Goal: Check status: Check status

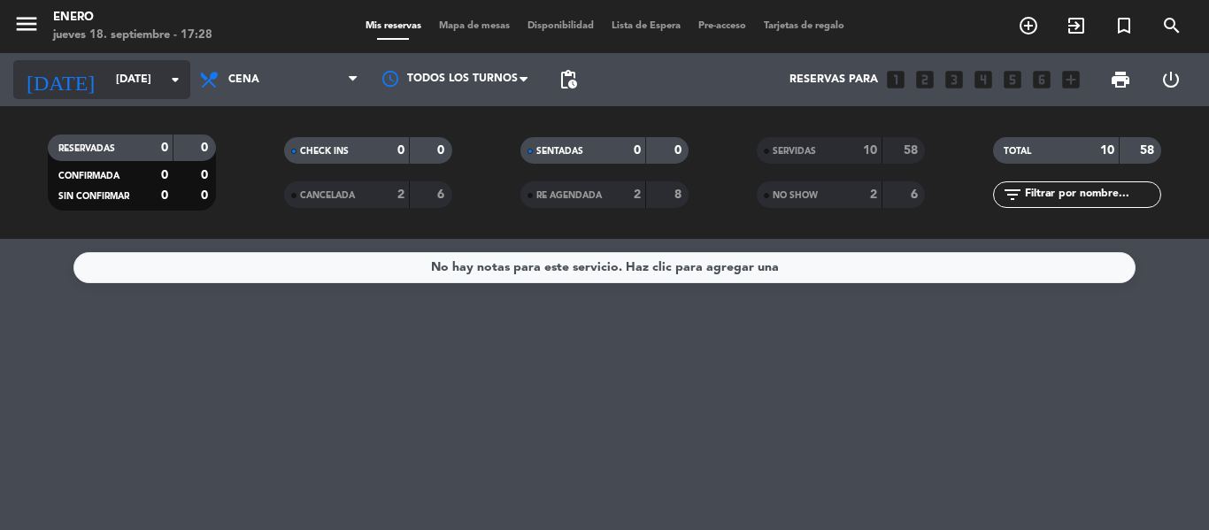
click at [179, 88] on icon "arrow_drop_down" at bounding box center [175, 79] width 21 height 21
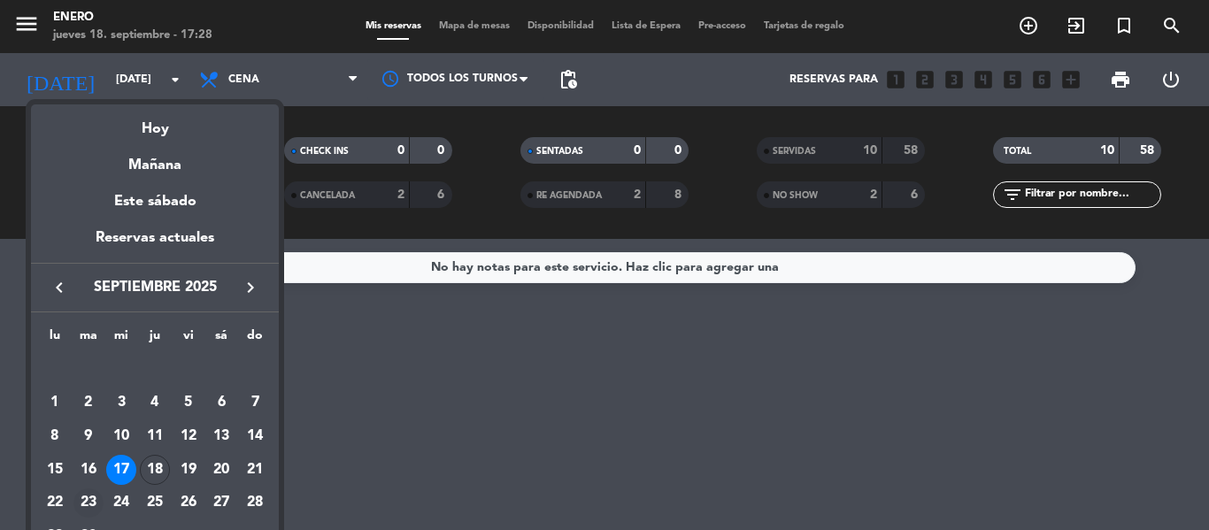
click at [86, 498] on div "23" at bounding box center [88, 503] width 30 height 30
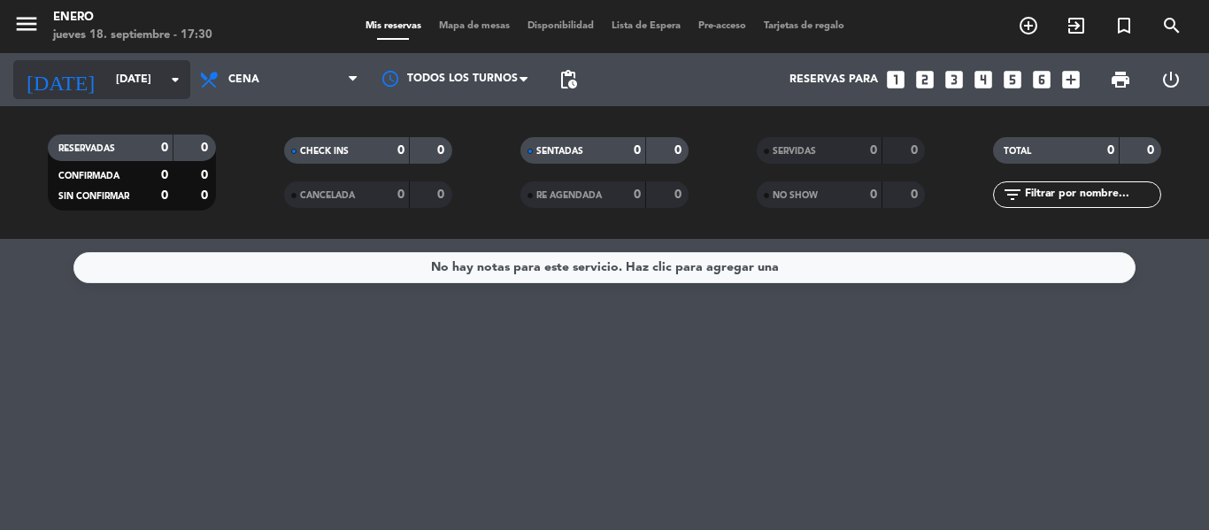
click at [187, 86] on input "[DATE]" at bounding box center [182, 80] width 150 height 30
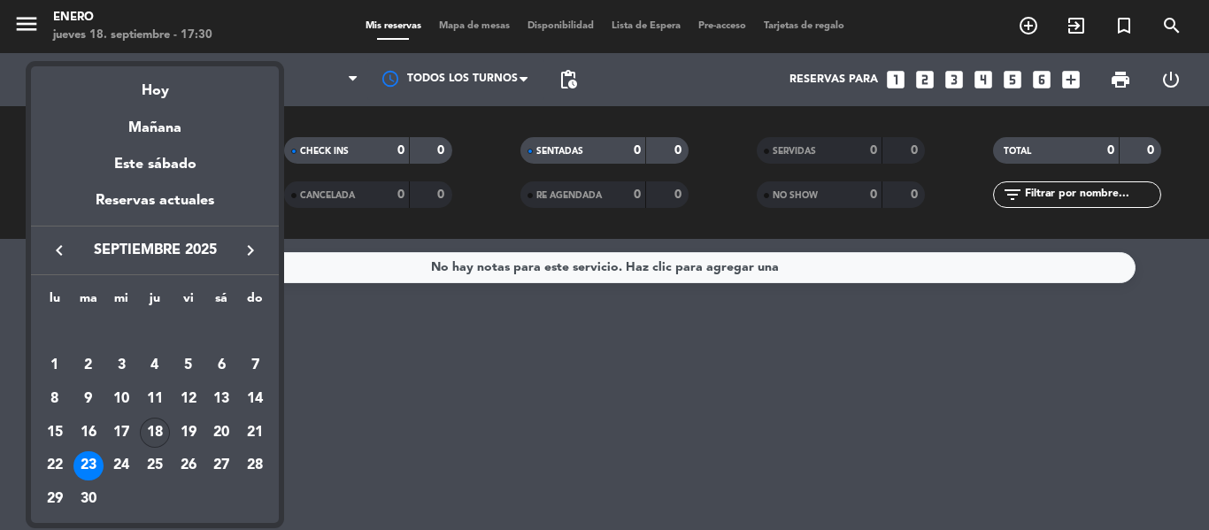
click at [150, 421] on div "18" at bounding box center [155, 433] width 30 height 30
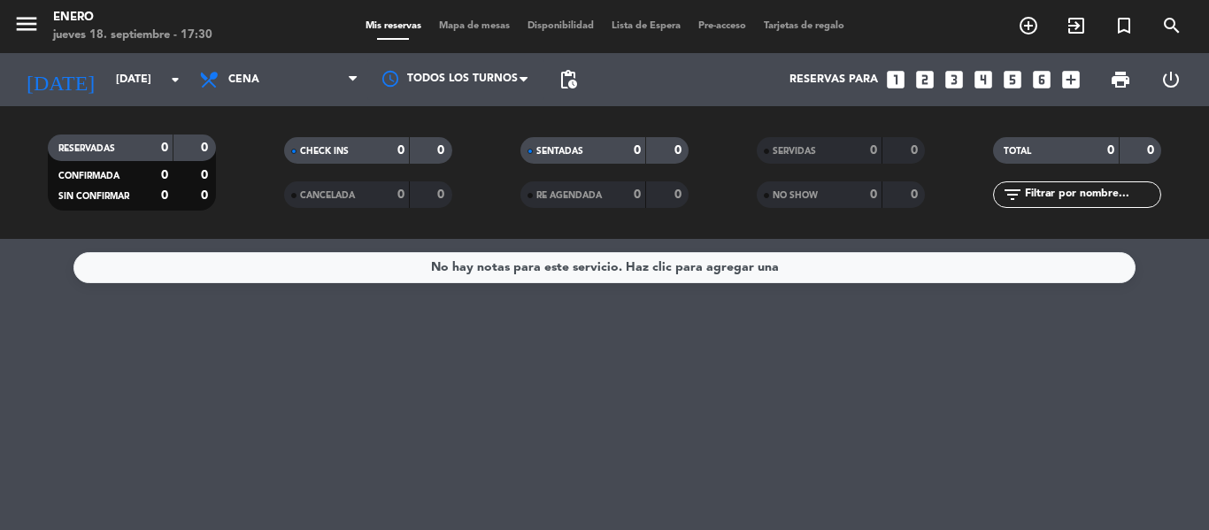
type input "[DEMOGRAPHIC_DATA][DATE]"
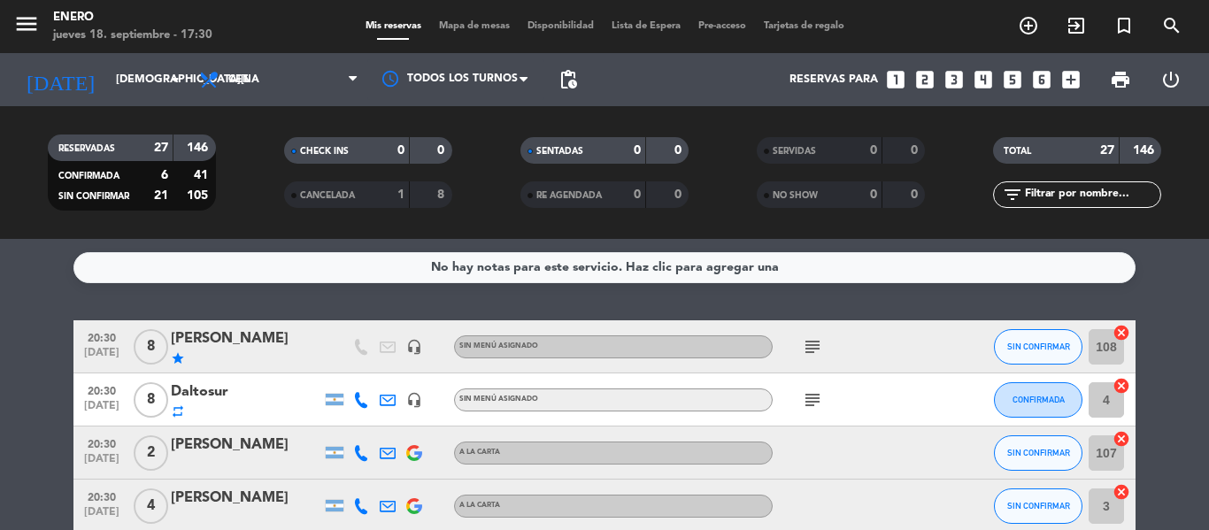
click at [234, 342] on div "[PERSON_NAME]" at bounding box center [246, 338] width 150 height 23
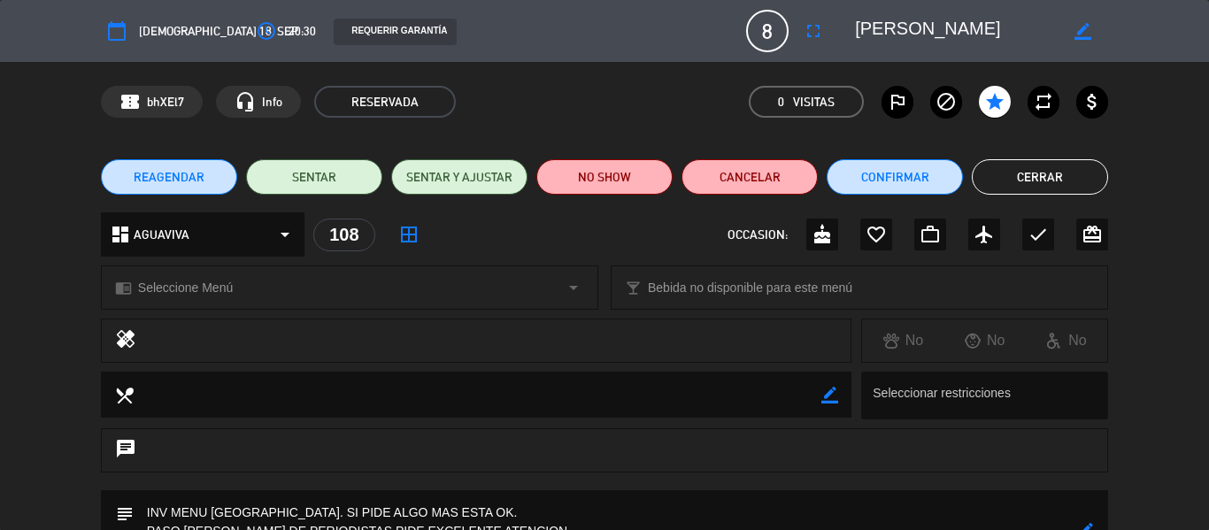
click at [1046, 180] on button "Cerrar" at bounding box center [1039, 176] width 136 height 35
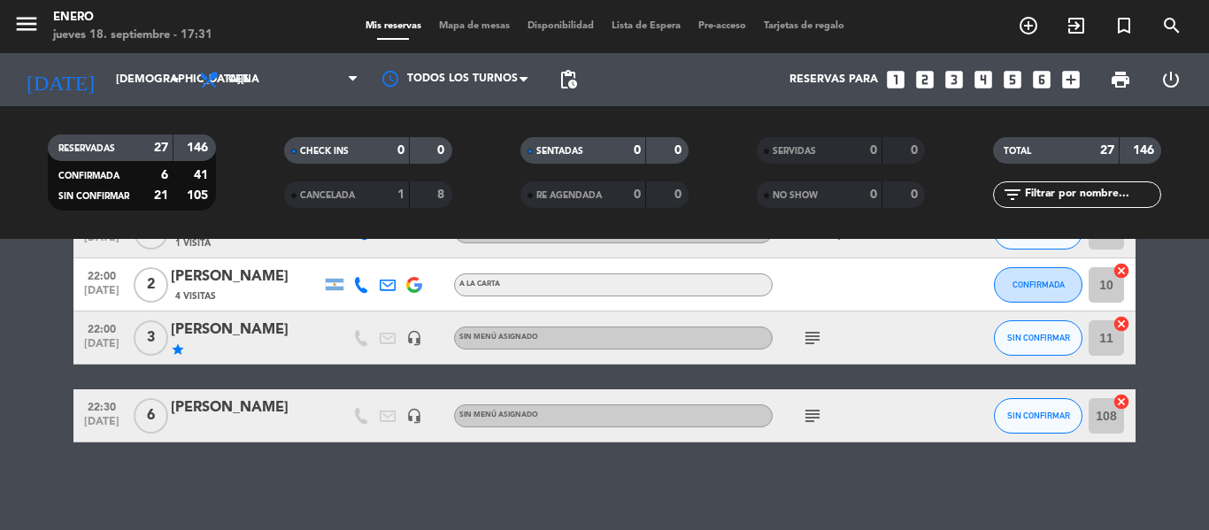
scroll to position [1411, 0]
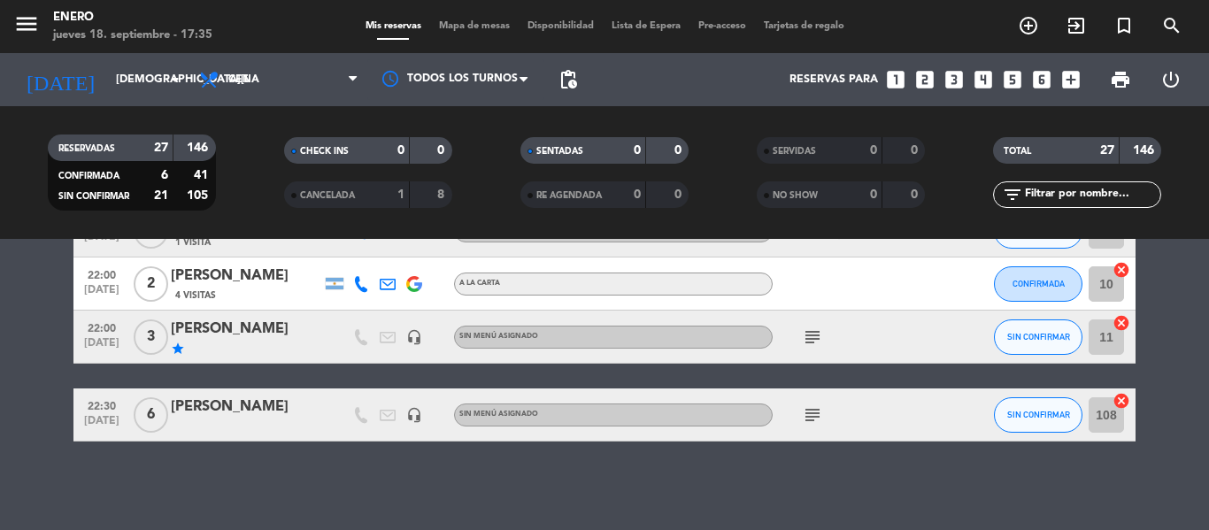
click at [1197, 470] on div "No hay notas para este servicio. Haz clic para agregar una 20:30 [DATE] 8 [PERS…" at bounding box center [604, 384] width 1209 height 291
click at [1195, 474] on div "No hay notas para este servicio. Haz clic para agregar una 20:30 [DATE] 8 [PERS…" at bounding box center [604, 384] width 1209 height 291
